Goal: Find specific page/section: Find specific page/section

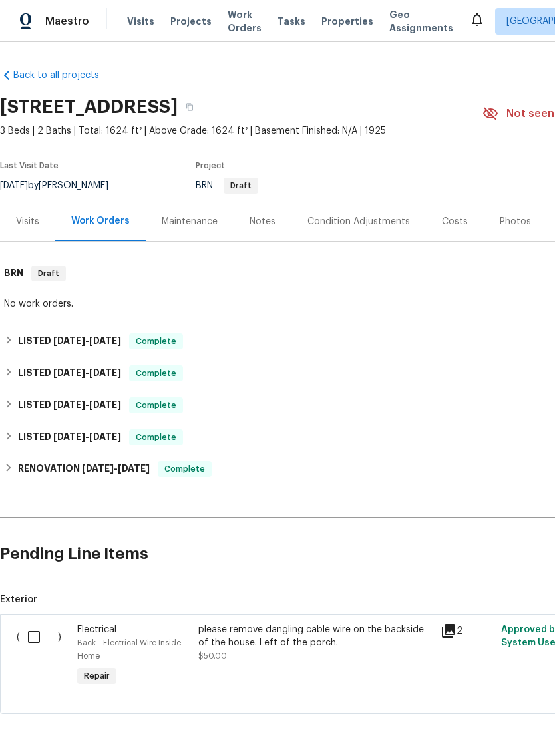
click at [334, 28] on span "Properties" at bounding box center [348, 21] width 52 height 13
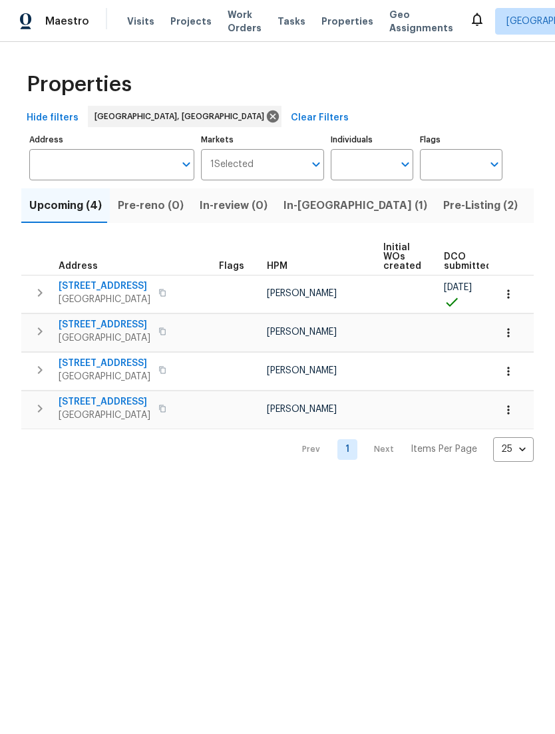
click at [311, 172] on icon "Open" at bounding box center [316, 164] width 16 height 16
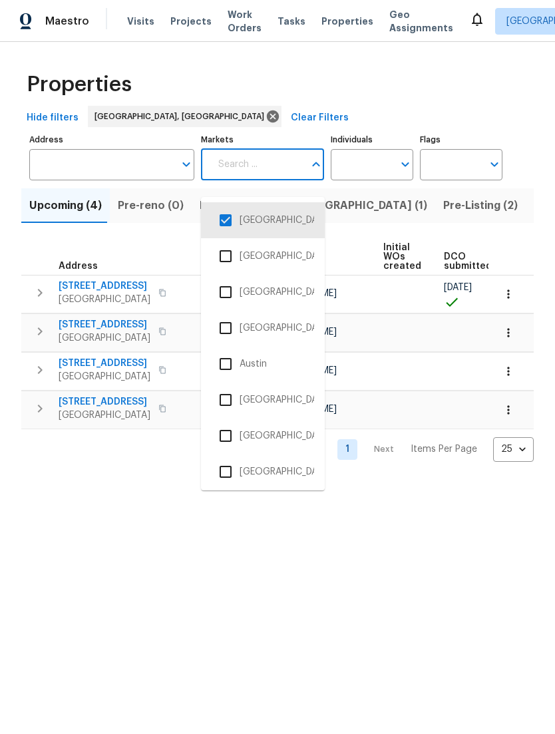
click at [294, 228] on li "[GEOGRAPHIC_DATA], [GEOGRAPHIC_DATA]" at bounding box center [263, 220] width 103 height 28
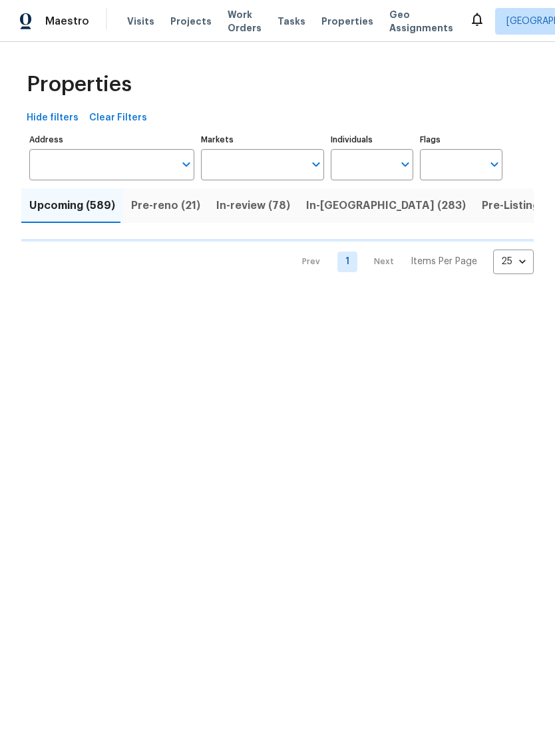
click at [304, 178] on input "Markets" at bounding box center [253, 164] width 104 height 31
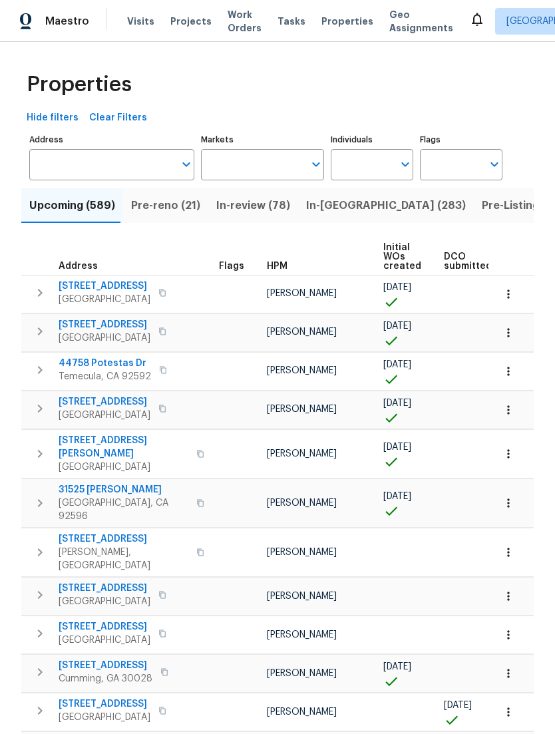
click at [298, 204] on button "In-[GEOGRAPHIC_DATA] (283)" at bounding box center [386, 205] width 176 height 35
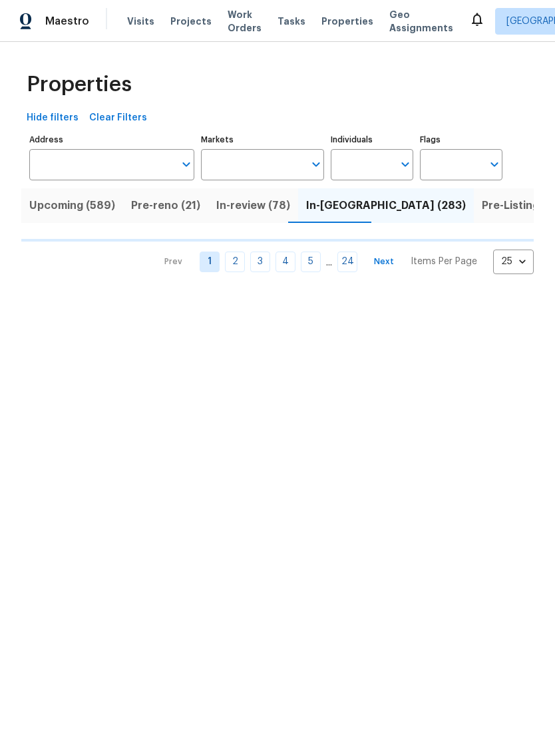
click at [313, 172] on icon "Open" at bounding box center [316, 164] width 16 height 16
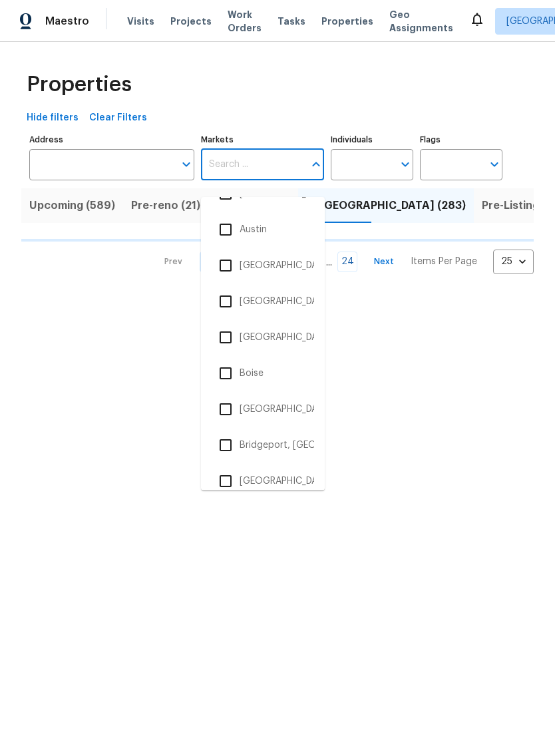
scroll to position [136, 0]
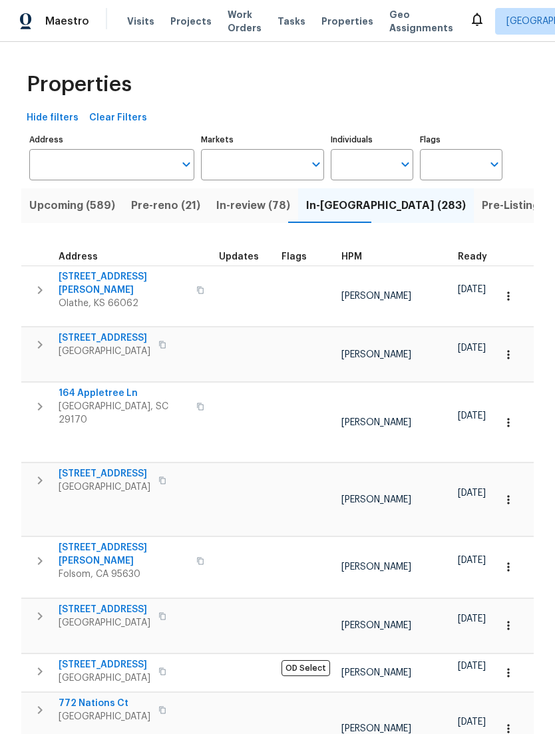
click at [289, 406] on td at bounding box center [306, 423] width 60 height 80
click at [292, 180] on input "Markets" at bounding box center [253, 164] width 104 height 31
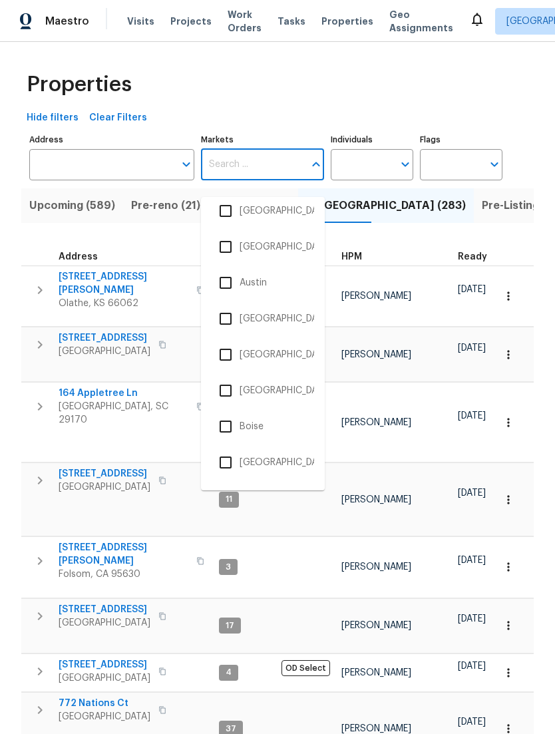
scroll to position [91, 0]
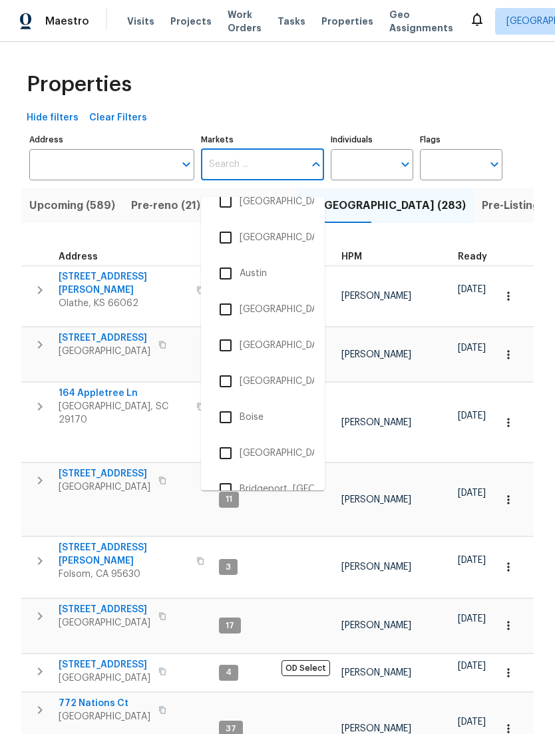
click at [232, 453] on input "checkbox" at bounding box center [226, 453] width 28 height 28
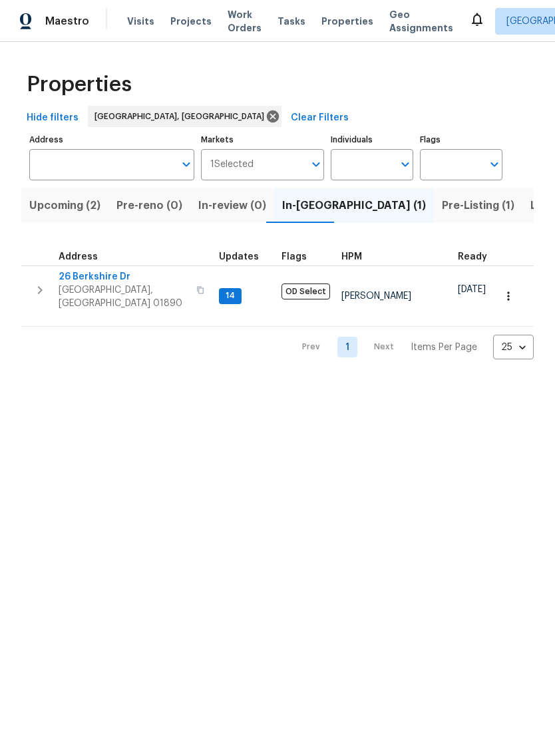
click at [45, 215] on span "Upcoming (2)" at bounding box center [64, 205] width 71 height 19
